Goal: Task Accomplishment & Management: Use online tool/utility

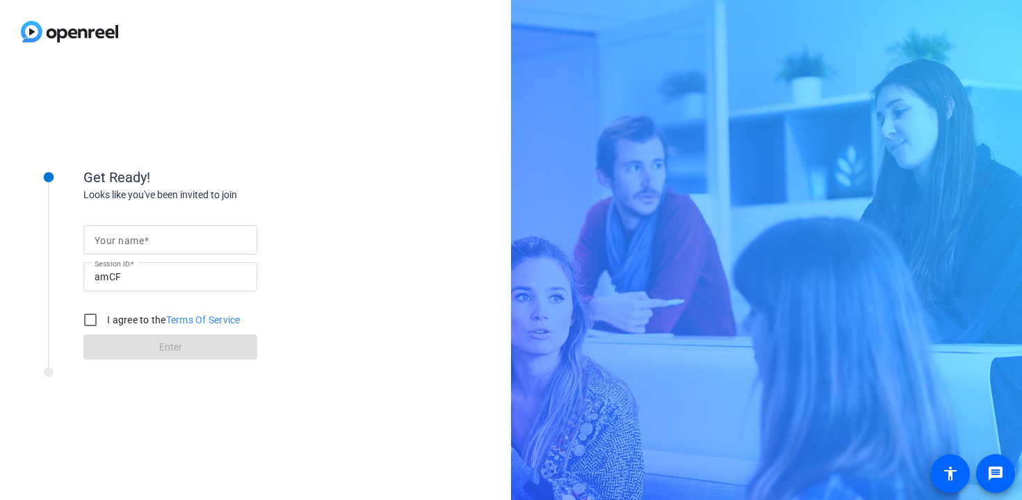
click at [190, 250] on div at bounding box center [171, 239] width 152 height 29
type input "[PERSON_NAME] and [PERSON_NAME]"
click at [93, 316] on input "I agree to the Terms Of Service" at bounding box center [90, 320] width 28 height 28
checkbox input "true"
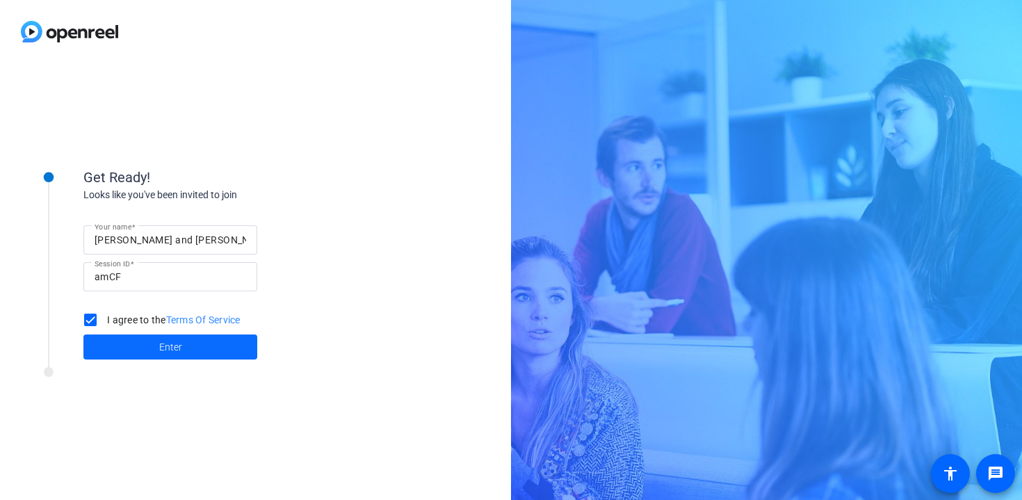
click at [117, 348] on span at bounding box center [170, 346] width 174 height 33
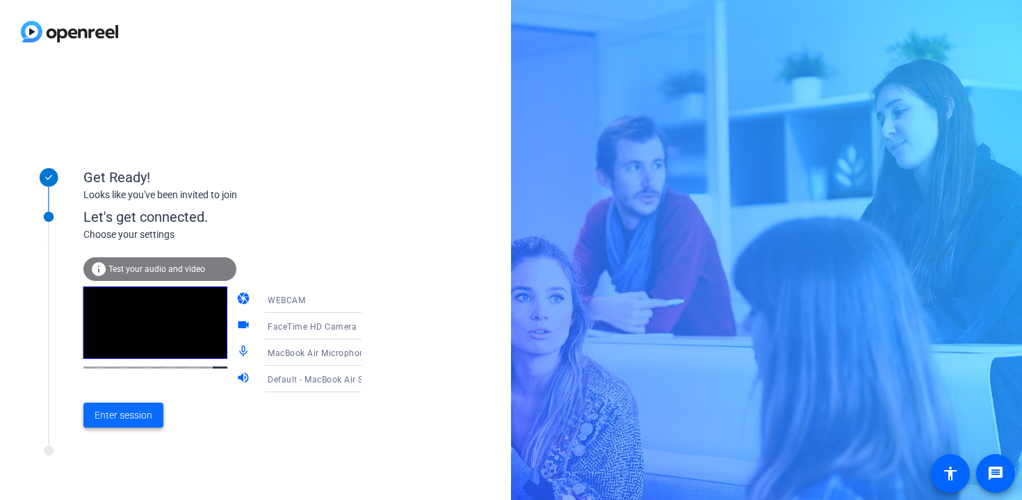
click at [112, 422] on span "Enter session" at bounding box center [124, 415] width 58 height 15
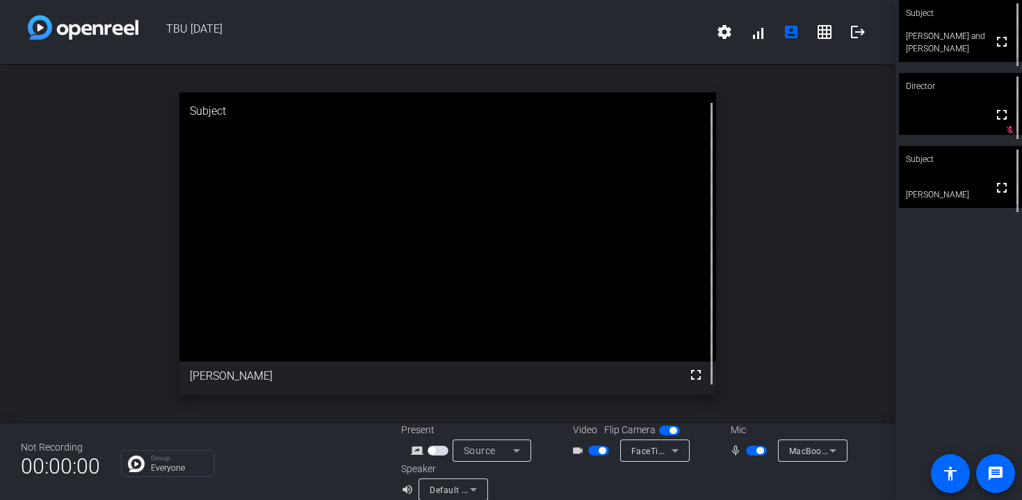
click at [756, 449] on span "button" at bounding box center [759, 450] width 7 height 7
click at [755, 449] on span "button" at bounding box center [756, 450] width 21 height 10
click at [828, 450] on icon at bounding box center [832, 450] width 17 height 17
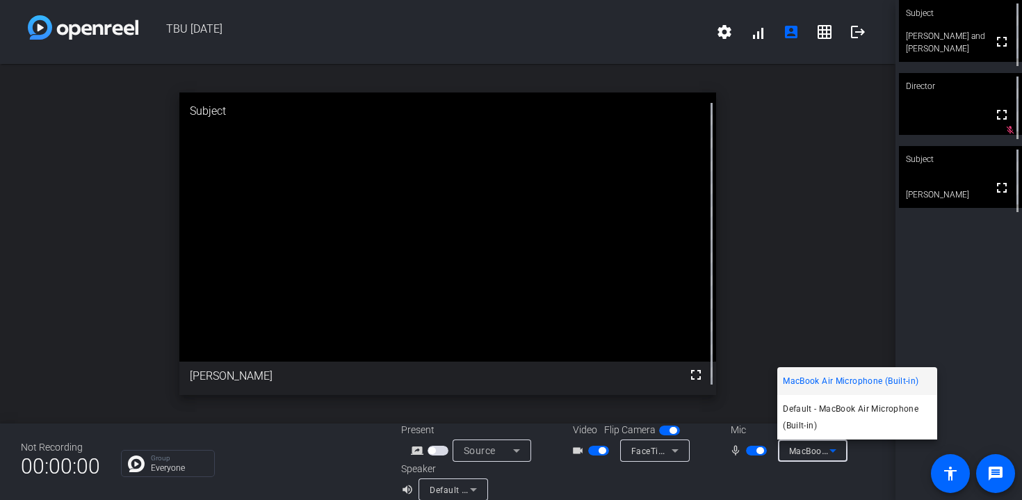
click at [790, 349] on div at bounding box center [511, 250] width 1022 height 500
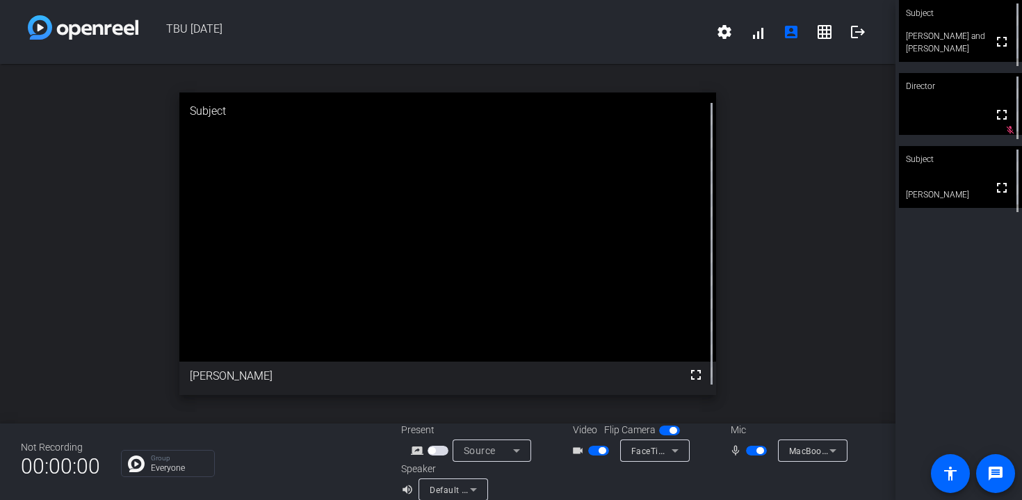
click at [758, 452] on span "button" at bounding box center [759, 450] width 7 height 7
click at [758, 445] on span "button" at bounding box center [756, 450] width 21 height 10
click at [470, 487] on icon at bounding box center [473, 489] width 17 height 17
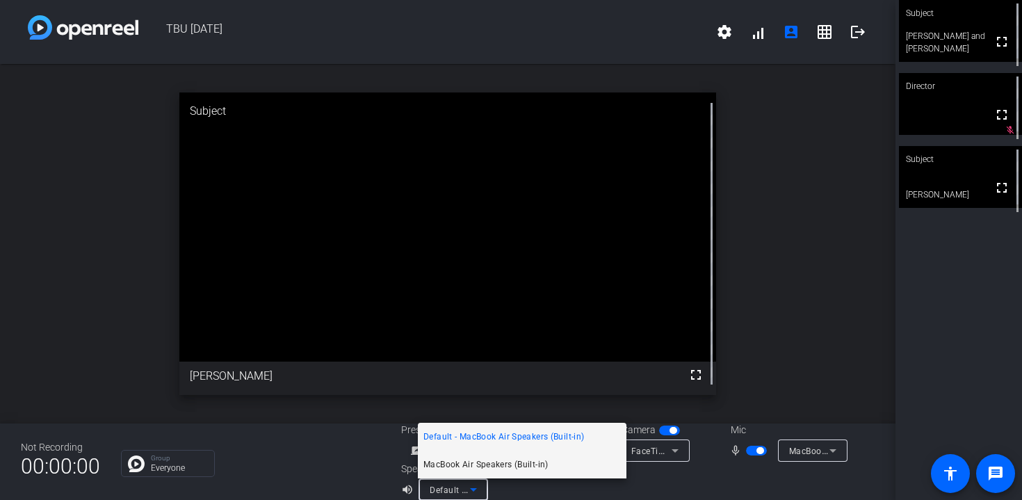
click at [464, 462] on span "MacBook Air Speakers (Built-in)" at bounding box center [485, 464] width 125 height 17
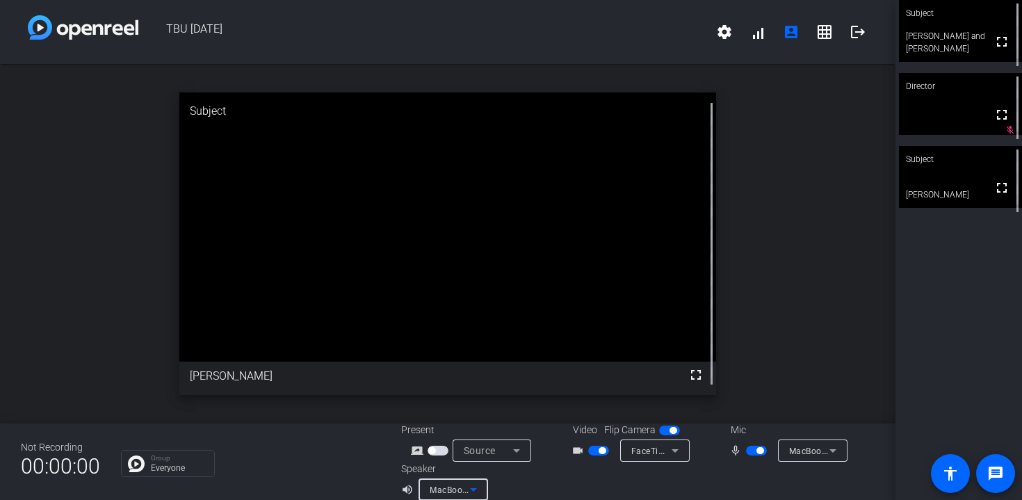
click at [473, 490] on icon at bounding box center [473, 489] width 7 height 3
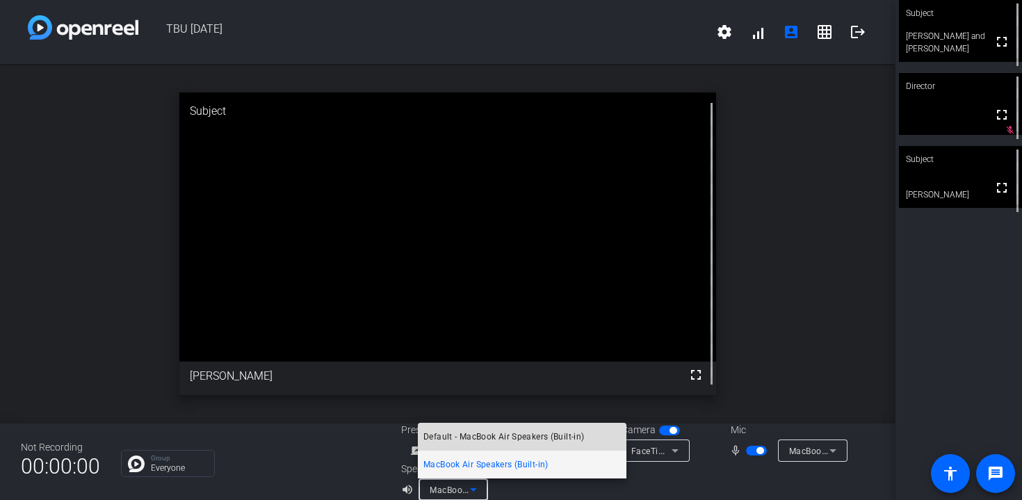
click at [462, 440] on span "Default - MacBook Air Speakers (Built-in)" at bounding box center [503, 436] width 161 height 17
